Goal: Information Seeking & Learning: Learn about a topic

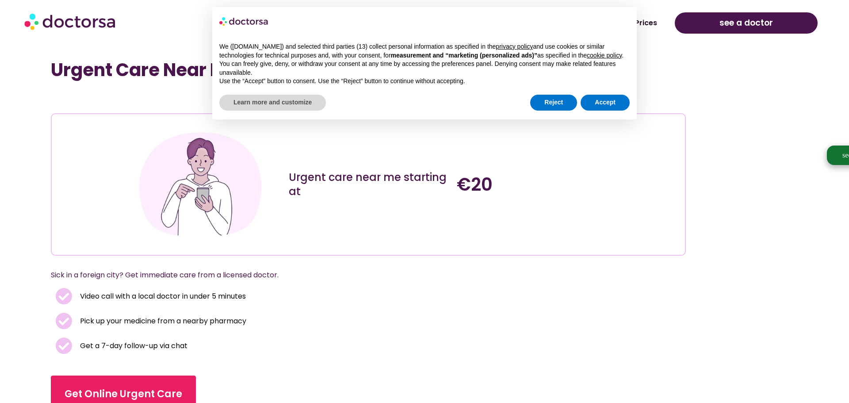
scroll to position [629, 0]
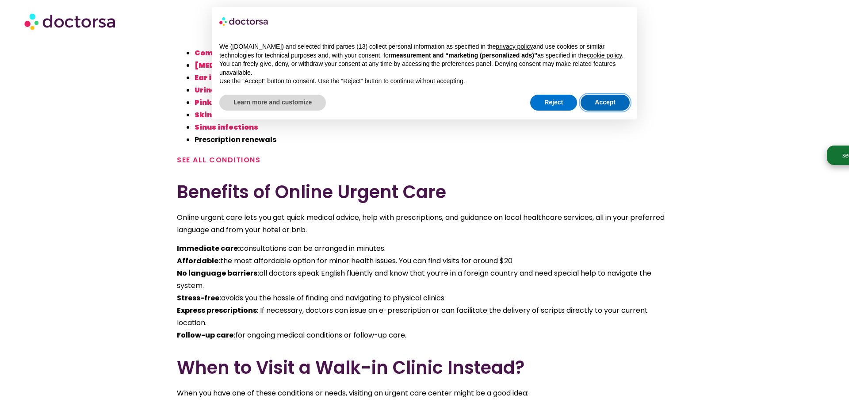
click at [606, 108] on button "Accept" at bounding box center [604, 103] width 49 height 16
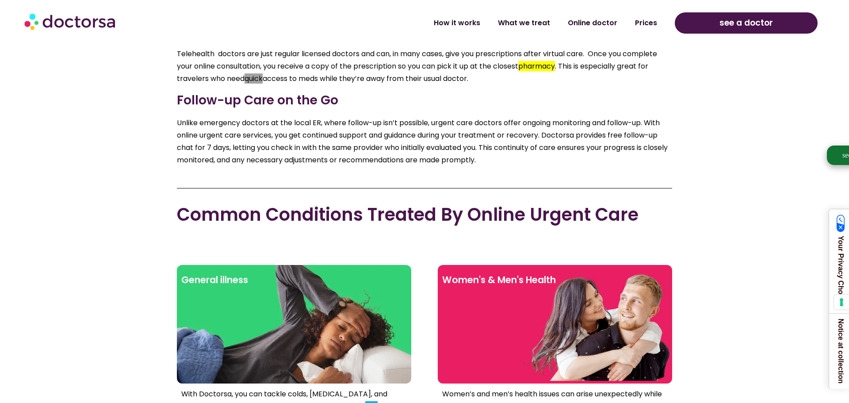
scroll to position [1518, 0]
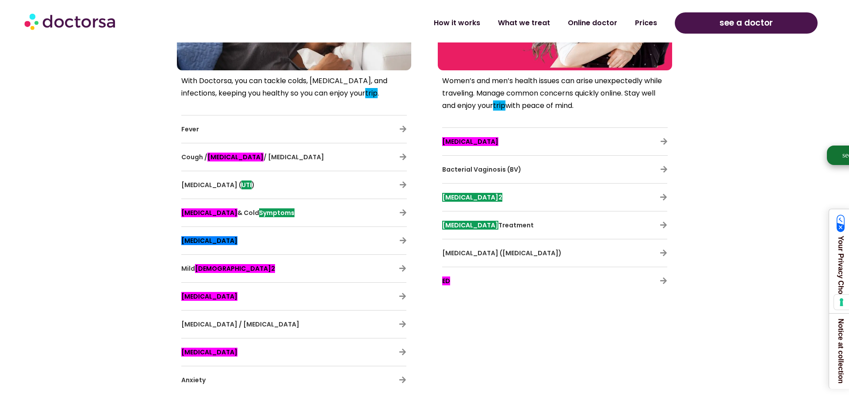
scroll to position [2050, 0]
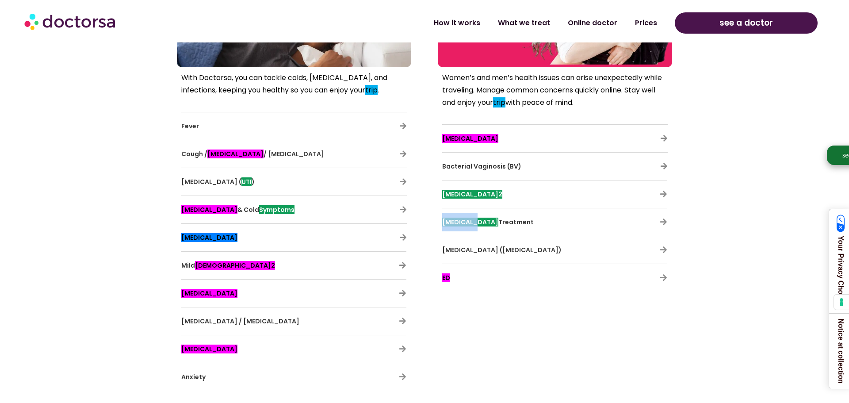
drag, startPoint x: 433, startPoint y: 222, endPoint x: 477, endPoint y: 226, distance: 44.4
click at [477, 226] on div "Women’s and men’s health issues can arise unexpectedly while traveling. Manage …" at bounding box center [550, 181] width 243 height 228
click at [732, 160] on section "General illness With Doctorsa, you can tackle colds, [MEDICAL_DATA], and infect…" at bounding box center [424, 182] width 849 height 476
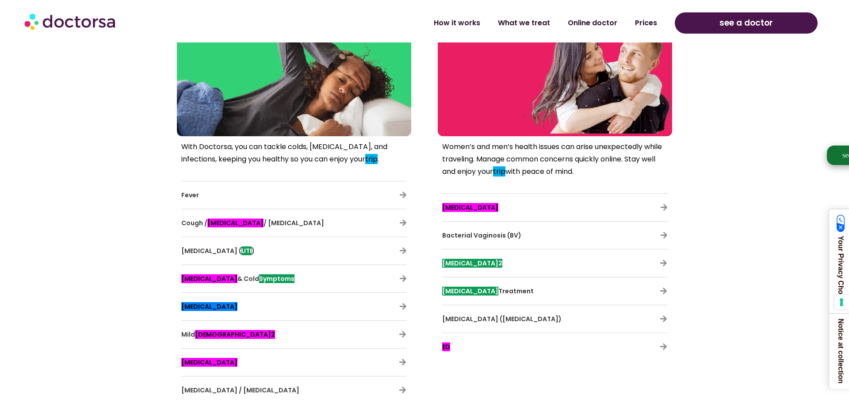
scroll to position [1964, 0]
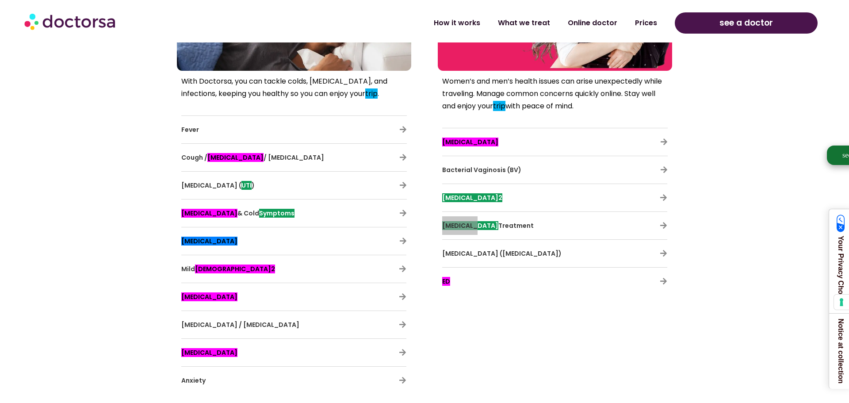
scroll to position [2071, 0]
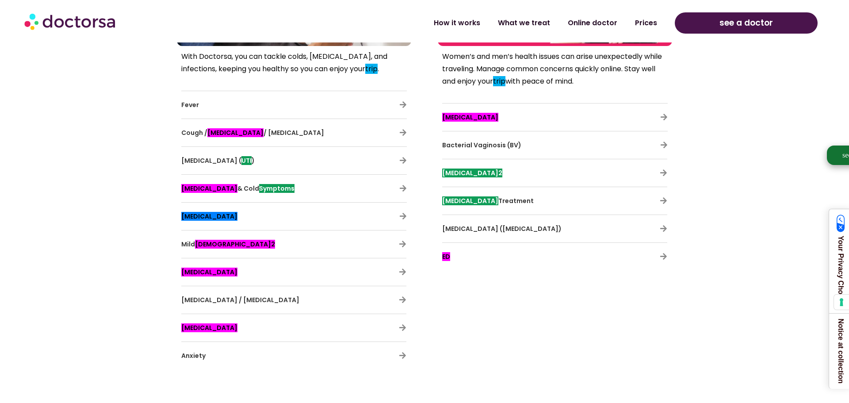
click at [699, 186] on section "General illness With Doctorsa, you can tackle colds, [MEDICAL_DATA], and infect…" at bounding box center [424, 161] width 849 height 476
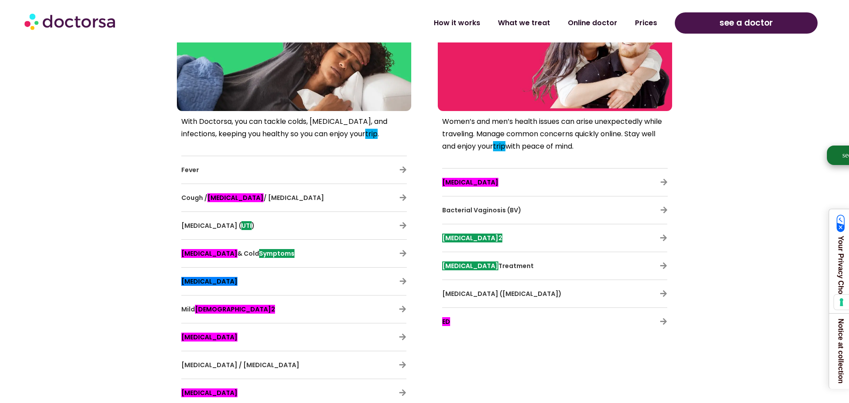
scroll to position [2003, 0]
